Goal: Information Seeking & Learning: Learn about a topic

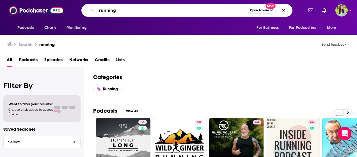
click at [136, 8] on input "running" at bounding box center [172, 10] width 151 height 9
paste input "THE SOFTWARE LEADERS UNCENSORED PODCAST"
type input "THE SOFTWARE LEADERS UNCENSORED PODCAST"
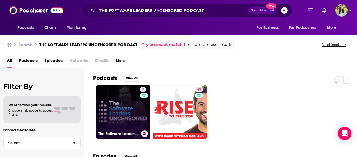
click at [116, 103] on link "5 The Software Leaders Uncensored Podcast" at bounding box center [123, 112] width 54 height 54
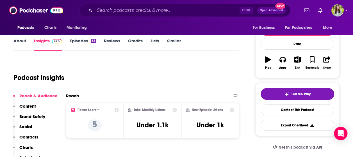
scroll to position [69, 0]
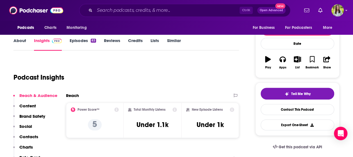
drag, startPoint x: 116, startPoint y: 103, endPoint x: 93, endPoint y: 83, distance: 30.3
click at [93, 83] on div "Podcast Insights" at bounding box center [123, 74] width 221 height 29
